Goal: Task Accomplishment & Management: Use online tool/utility

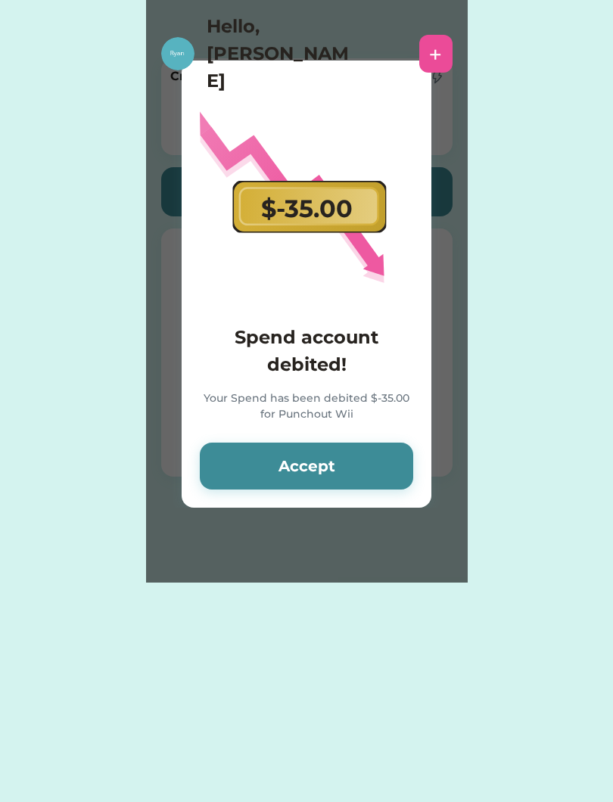
click at [244, 463] on button "Accept" at bounding box center [306, 466] width 213 height 47
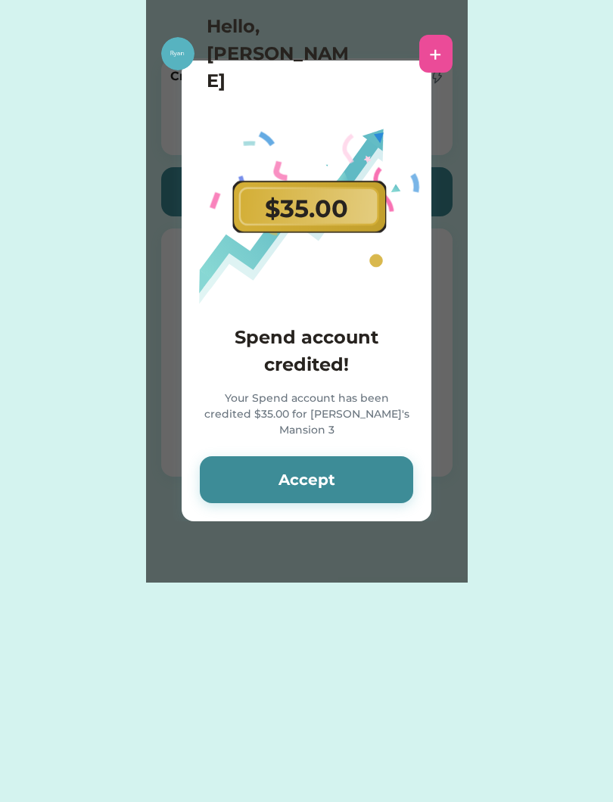
click at [246, 481] on button "Accept" at bounding box center [306, 479] width 213 height 47
click at [251, 473] on button "Accept" at bounding box center [306, 479] width 213 height 47
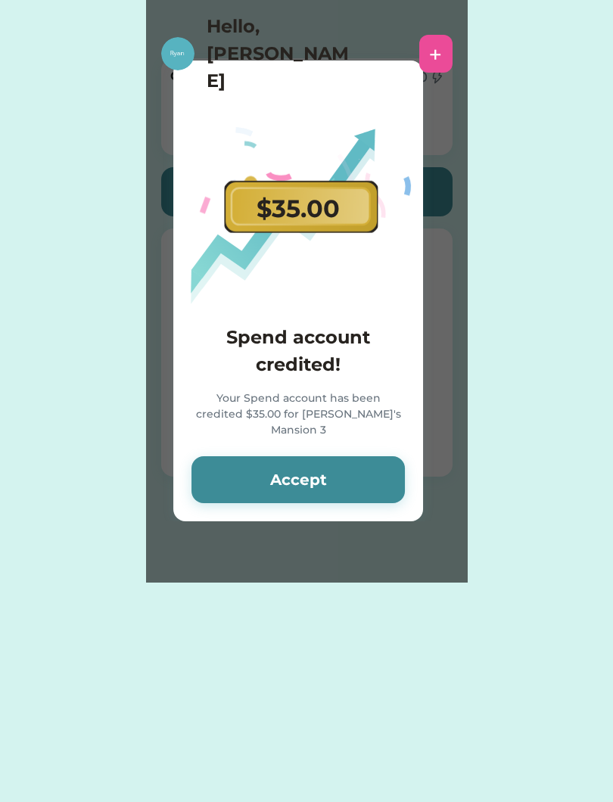
click at [257, 472] on button "Accept" at bounding box center [297, 479] width 213 height 47
click at [257, 475] on button "Accept" at bounding box center [297, 479] width 213 height 47
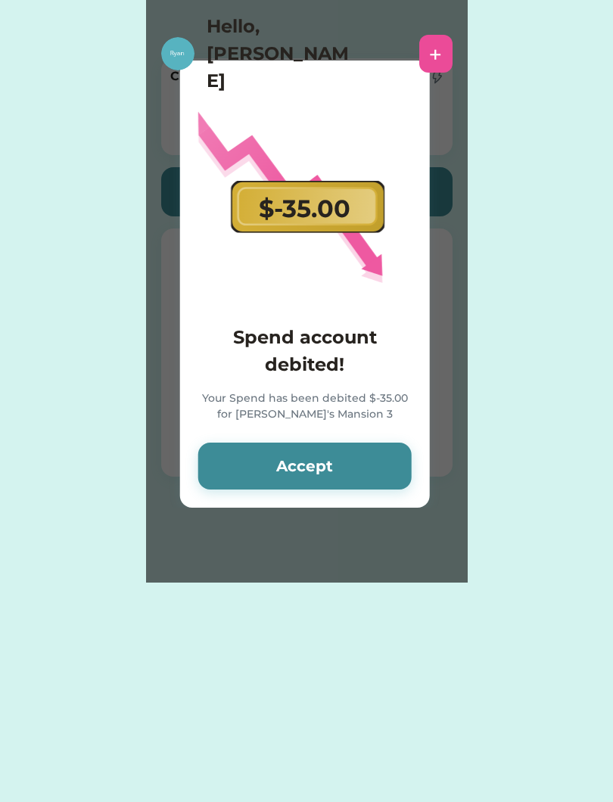
click at [362, 2] on div "Hello, [PERSON_NAME] +" at bounding box center [306, 50] width 613 height 101
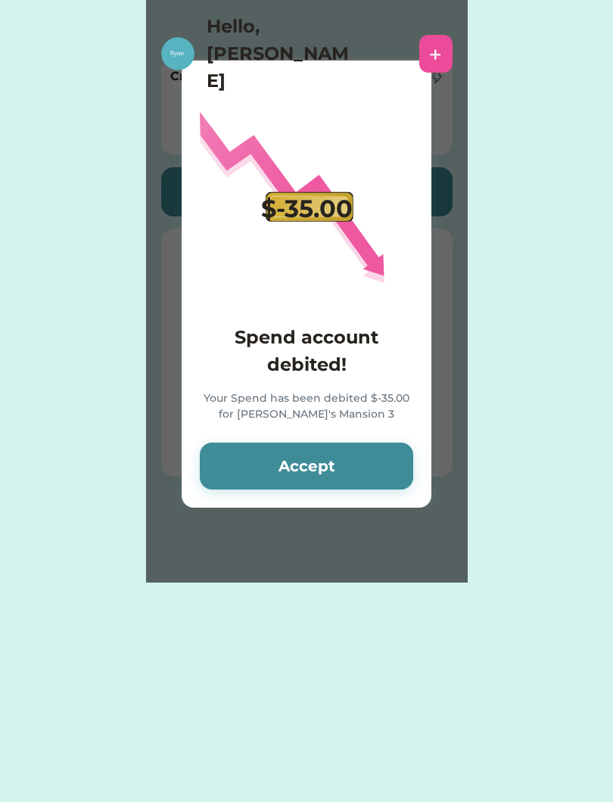
click at [260, 446] on button "Accept" at bounding box center [306, 466] width 213 height 47
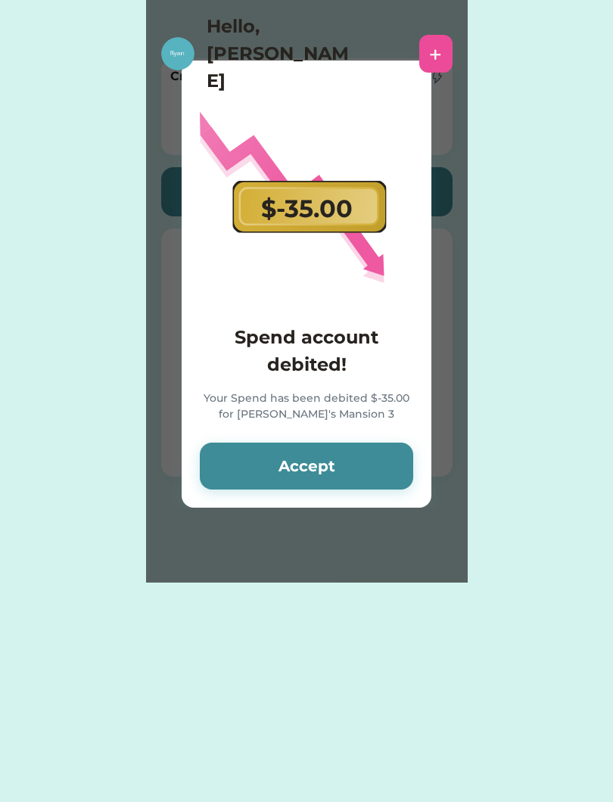
click at [274, 452] on button "Accept" at bounding box center [306, 466] width 213 height 47
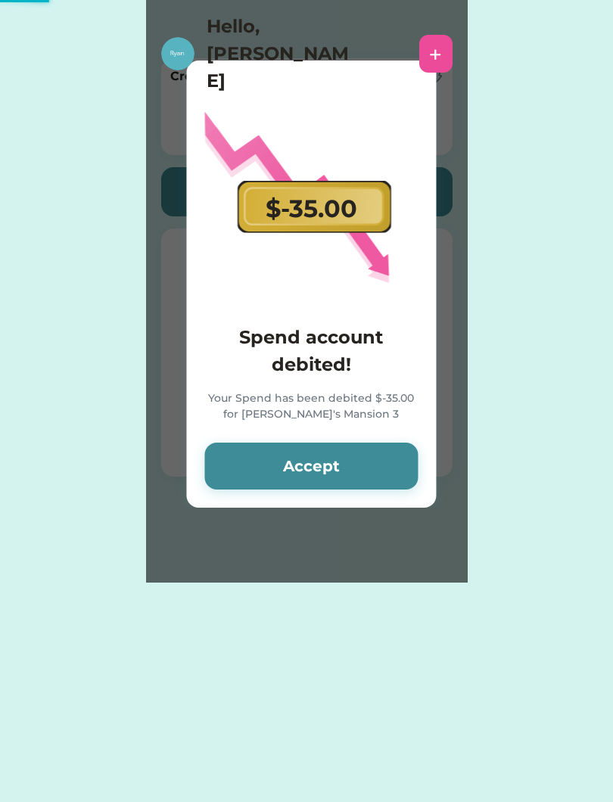
click at [275, 462] on button "Accept" at bounding box center [310, 466] width 213 height 47
click at [272, 457] on button "Accept" at bounding box center [310, 466] width 213 height 47
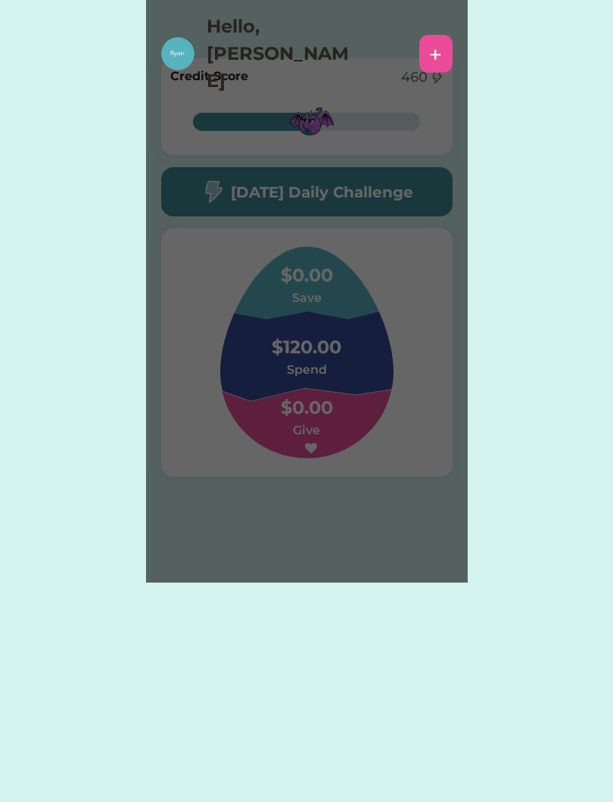
click at [283, 461] on div "Please wait $-40.00 Spend account debited! Your Spend has been debited $-40.00 …" at bounding box center [307, 291] width 322 height 583
click at [294, 462] on div "Please wait $-40.00 Spend account debited! Your Spend has been debited $-40.00 …" at bounding box center [307, 291] width 322 height 583
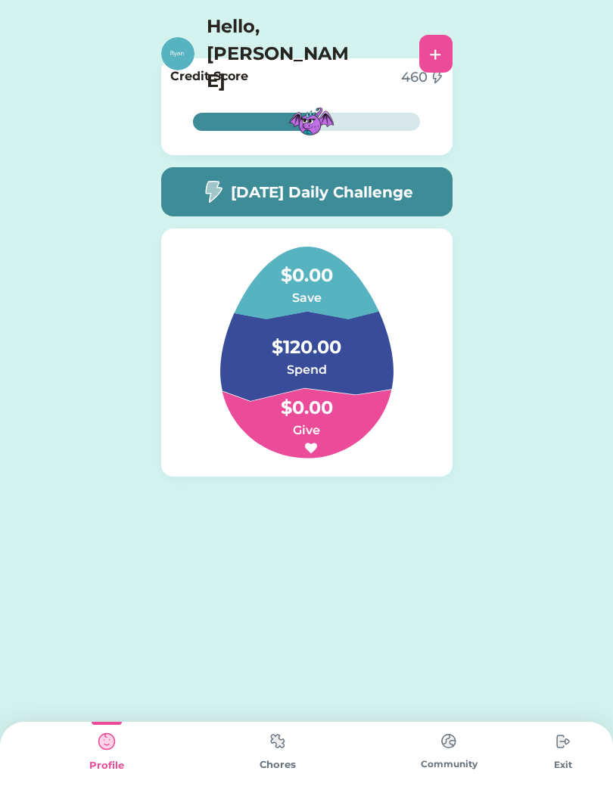
click at [2, 247] on div "Please wait $-40.00 Spend account debited! Your Spend has been debited $-40.00 …" at bounding box center [306, 291] width 613 height 583
click at [2, 240] on div "Please wait $-40.00 Spend account debited! Your Spend has been debited $-40.00 …" at bounding box center [306, 291] width 613 height 583
click at [201, 197] on img at bounding box center [213, 191] width 24 height 23
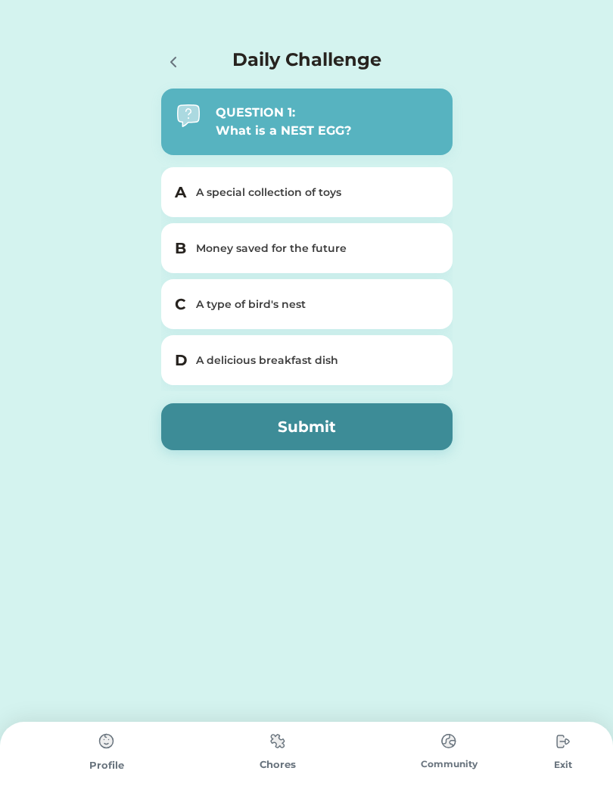
click at [194, 193] on div "A A special collection of toys" at bounding box center [306, 192] width 291 height 50
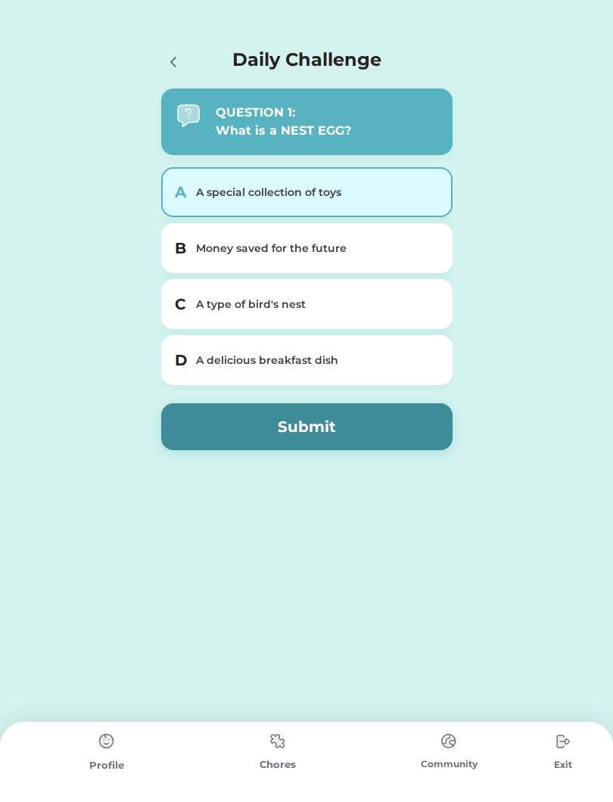
click at [183, 200] on h5 "A" at bounding box center [181, 192] width 12 height 23
click at [170, 64] on icon at bounding box center [173, 62] width 18 height 18
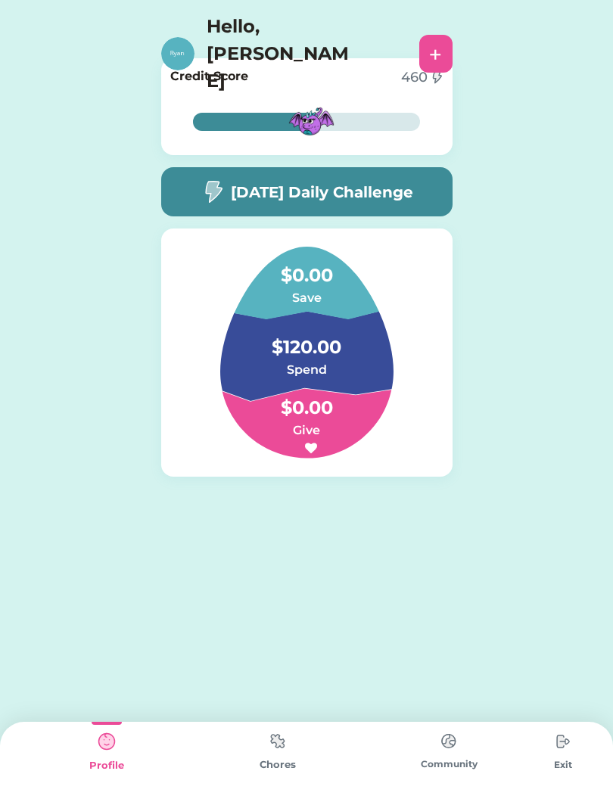
click at [431, 42] on div "+" at bounding box center [435, 53] width 13 height 23
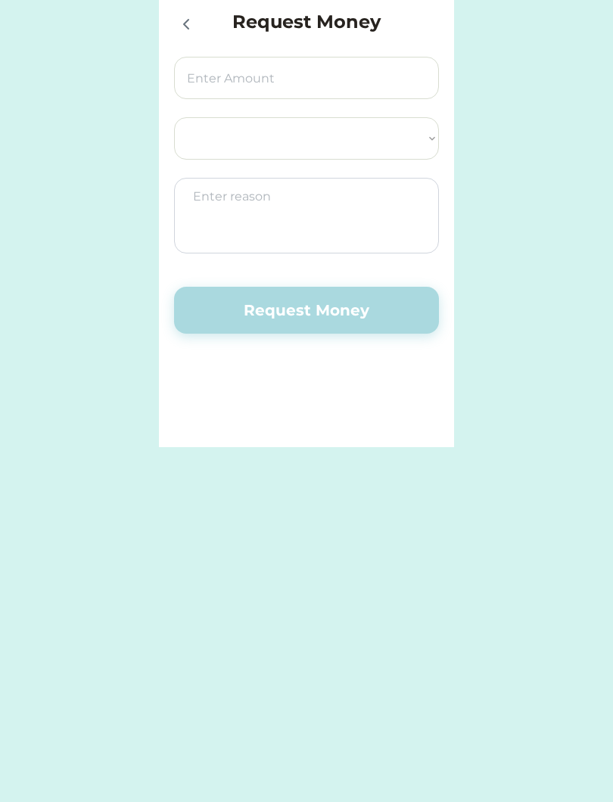
select select ""PLACEHOLDER_1427118222253""
click at [188, 25] on icon at bounding box center [186, 24] width 18 height 18
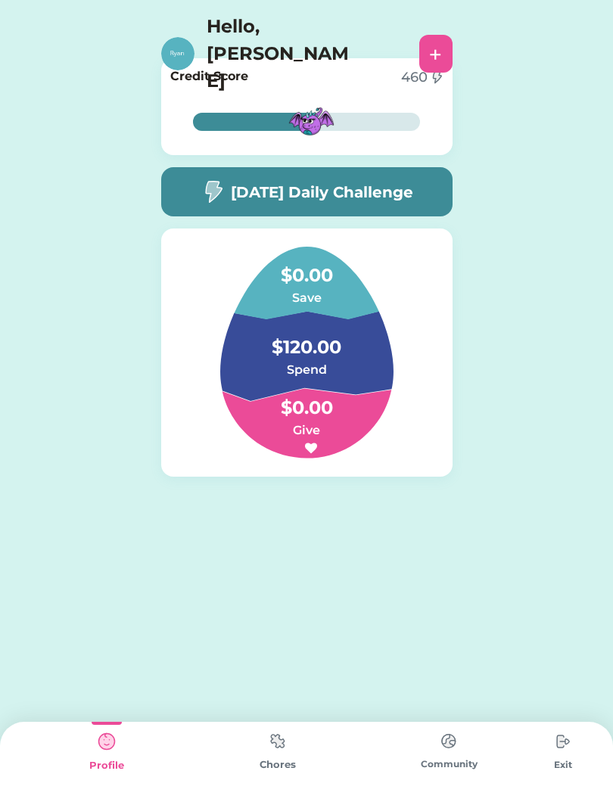
click at [287, 751] on img at bounding box center [278, 741] width 30 height 30
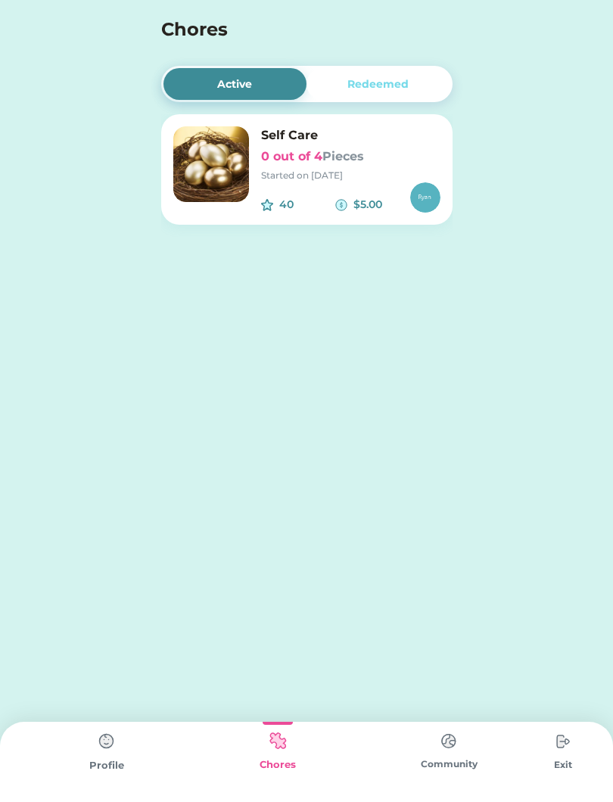
click at [215, 160] on img at bounding box center [211, 164] width 76 height 76
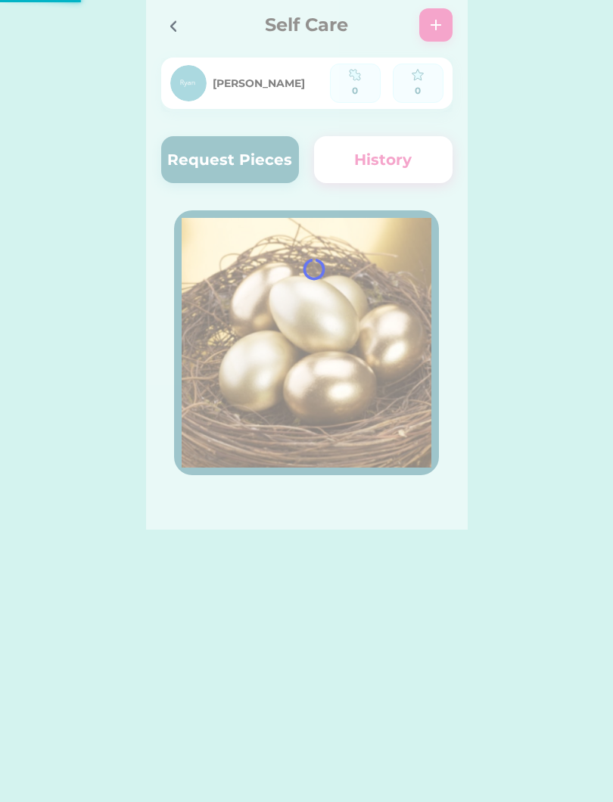
click at [194, 158] on button "Request Pieces" at bounding box center [230, 159] width 138 height 47
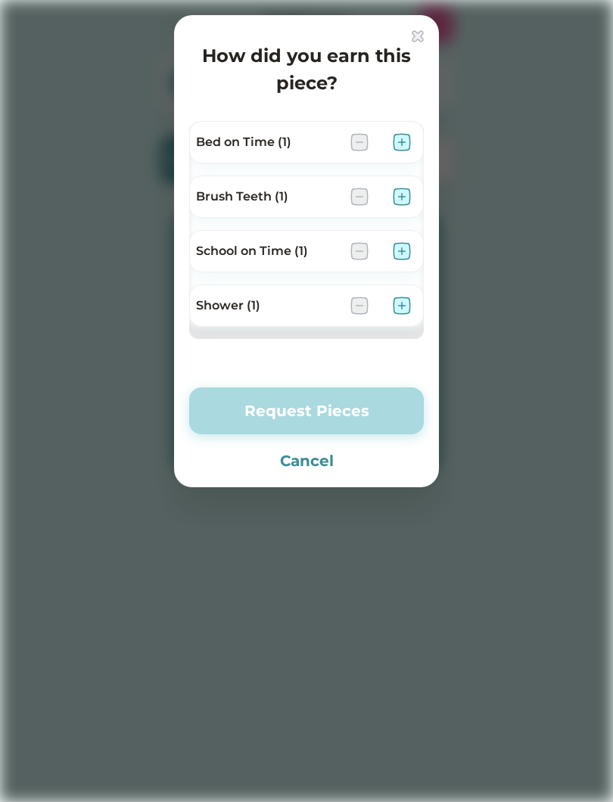
click at [296, 434] on button "Request Pieces" at bounding box center [306, 410] width 235 height 47
click at [296, 446] on div "Request Pieces Cancel" at bounding box center [306, 429] width 235 height 85
click at [296, 458] on button "Cancel" at bounding box center [306, 460] width 235 height 23
